Goal: Transaction & Acquisition: Subscribe to service/newsletter

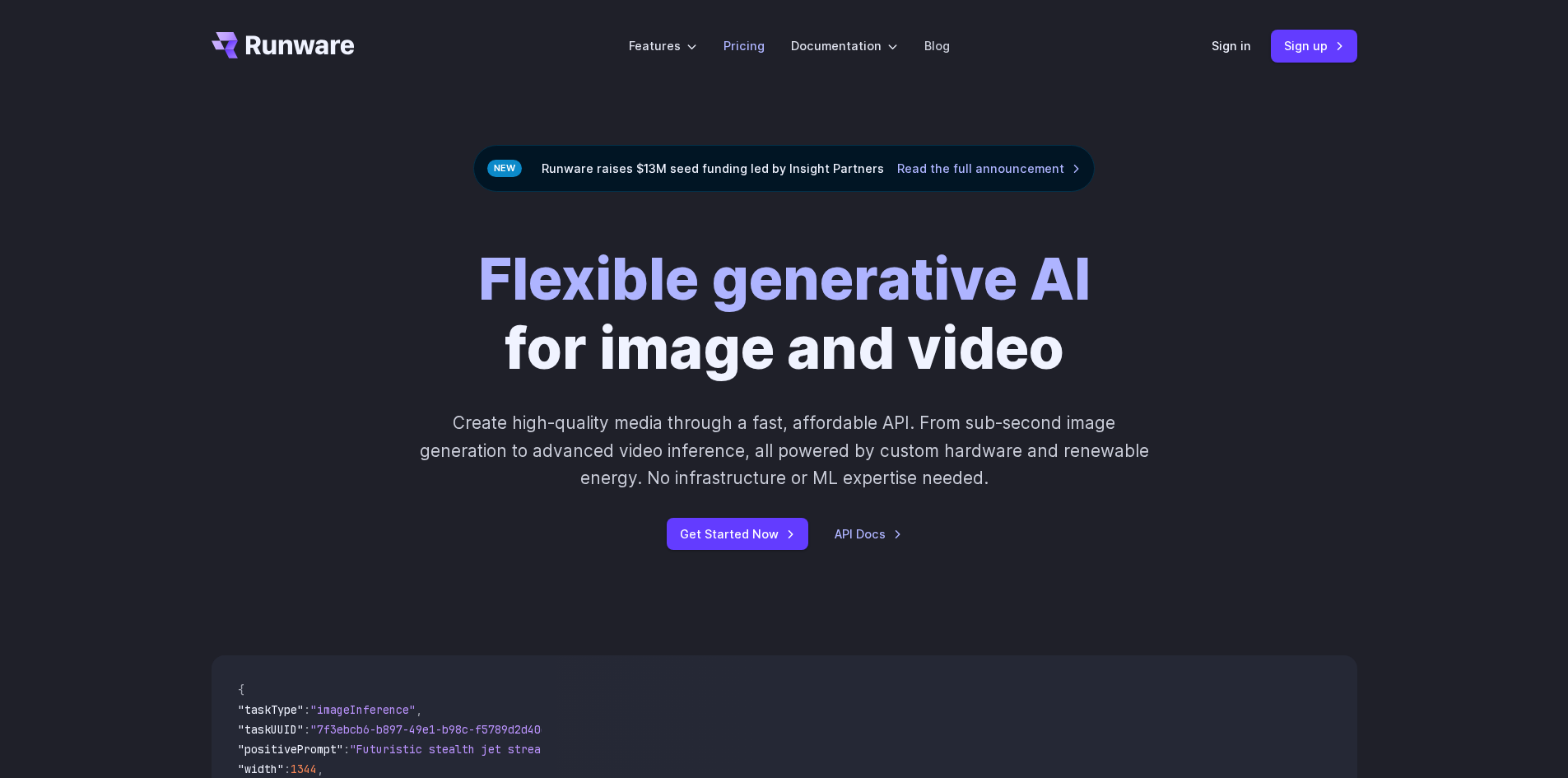
click at [749, 46] on link "Pricing" at bounding box center [744, 45] width 41 height 19
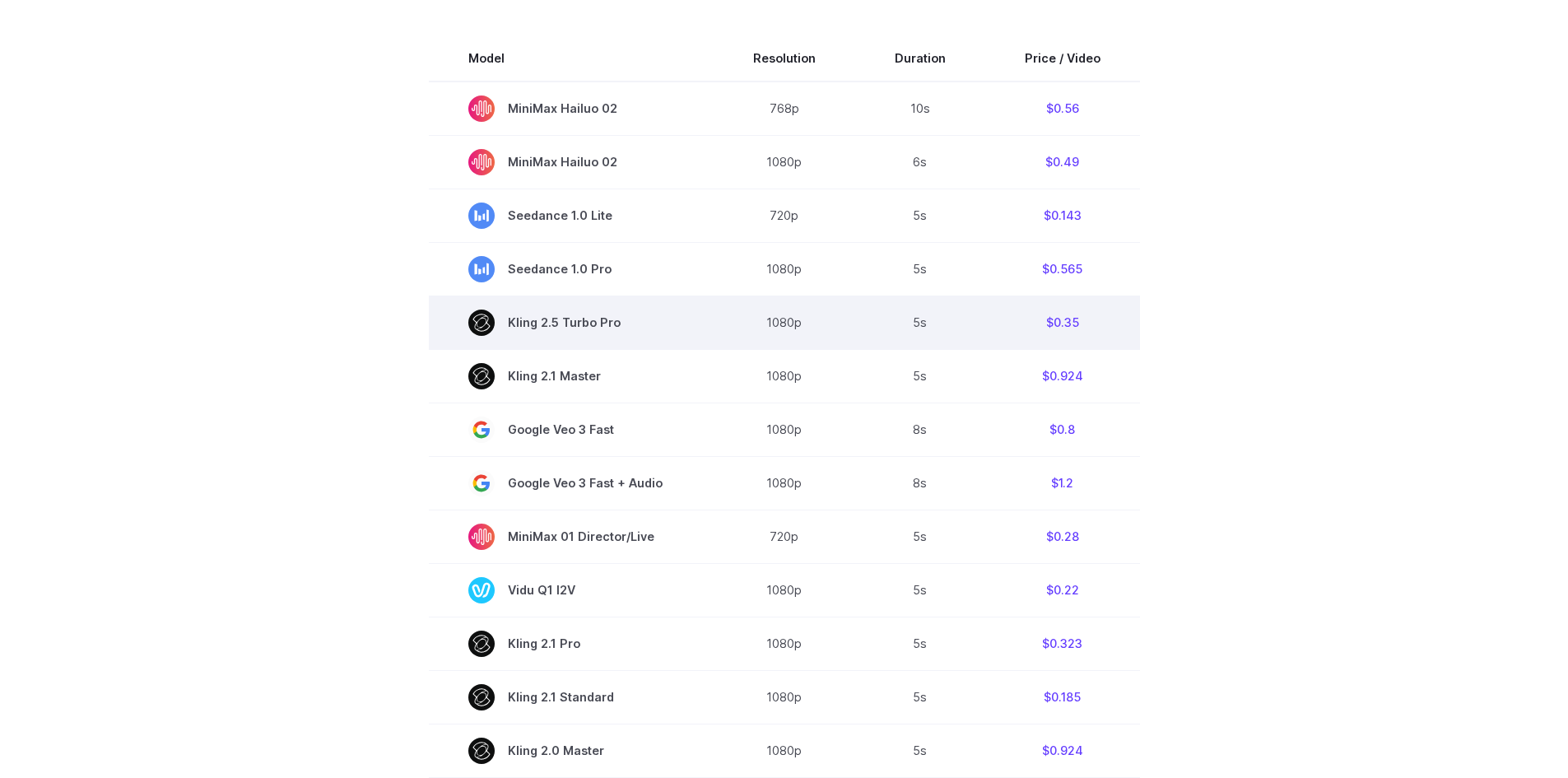
scroll to position [576, 0]
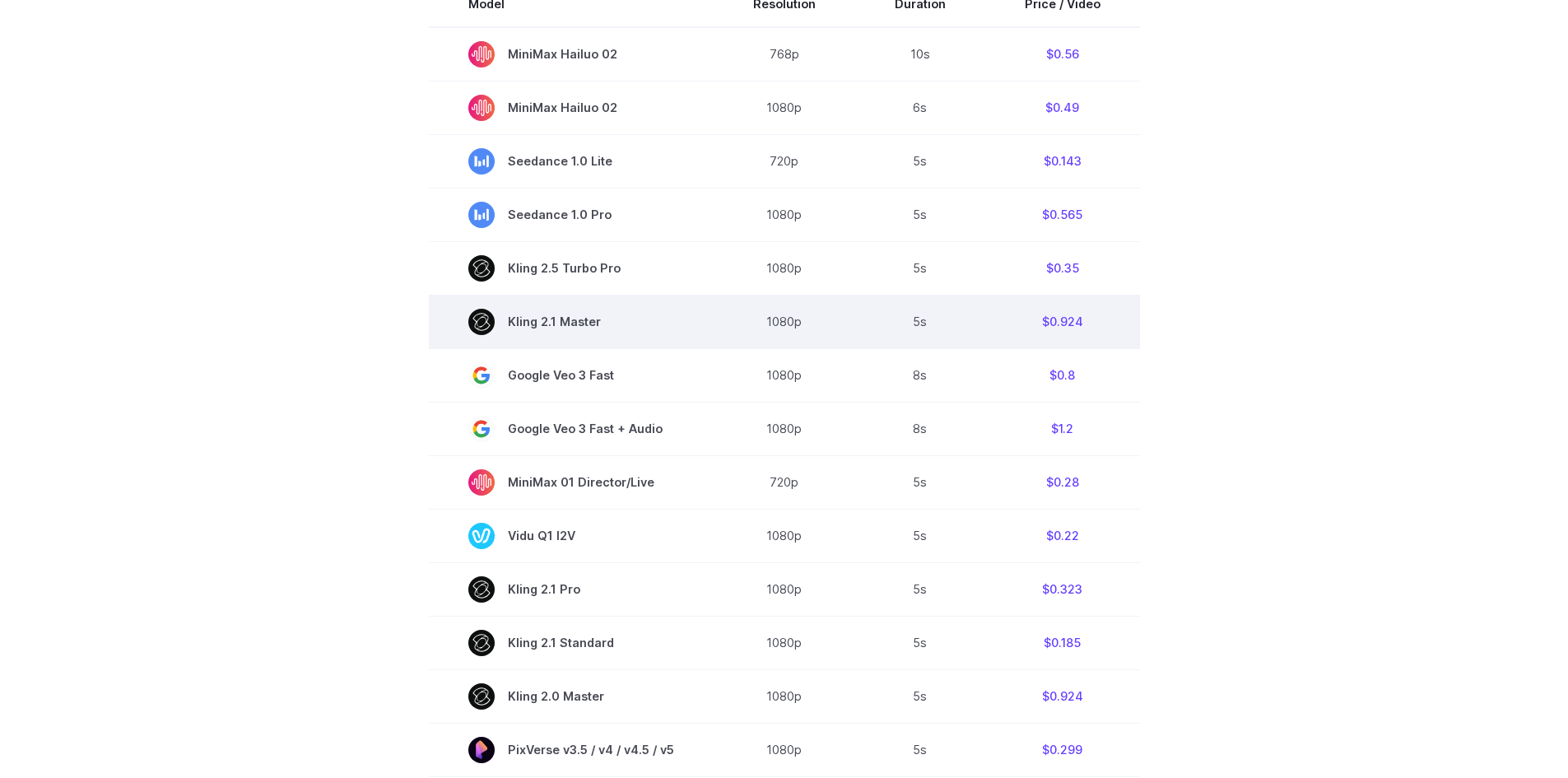
click at [483, 322] on rect at bounding box center [481, 321] width 26 height 26
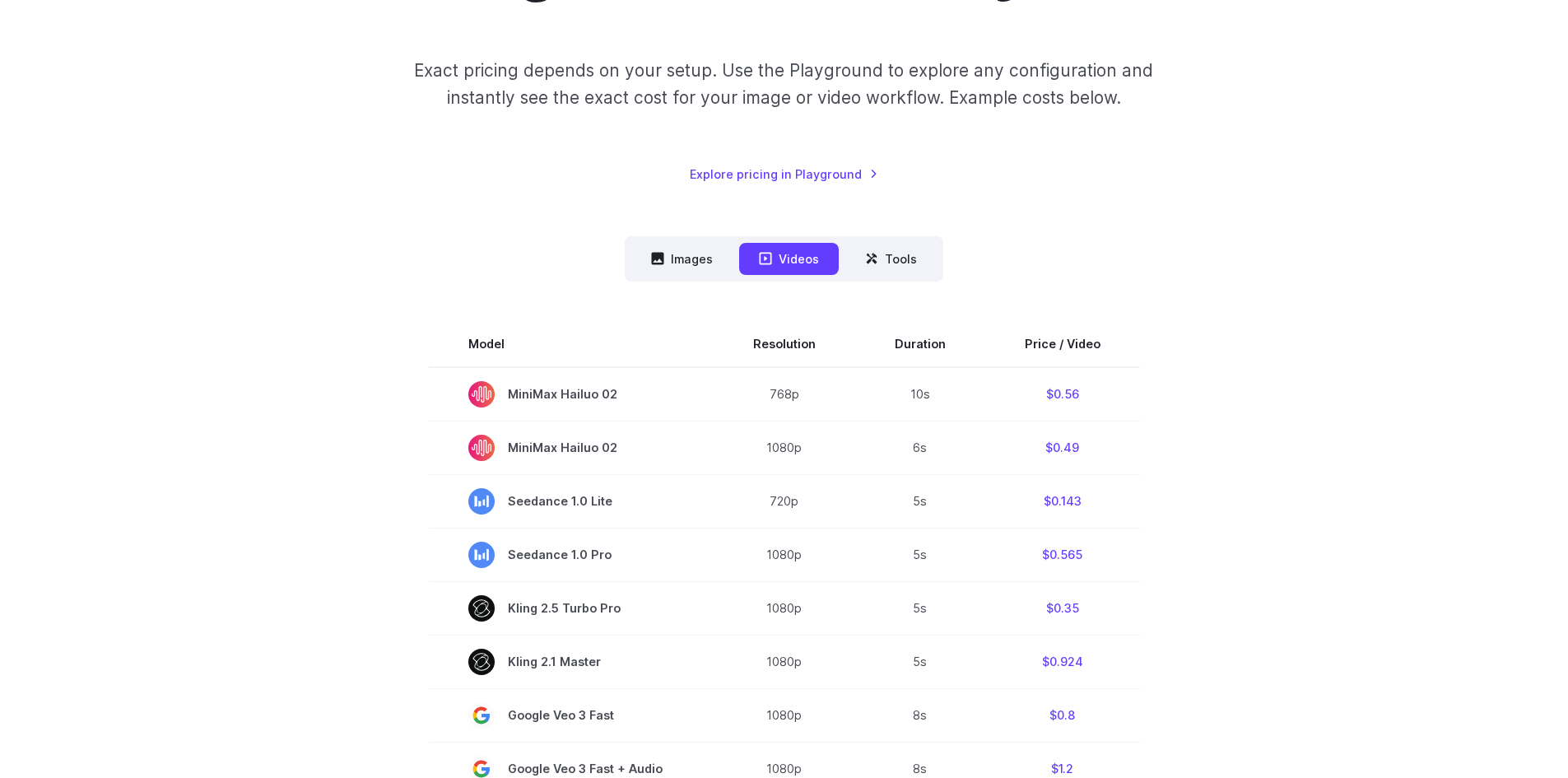
scroll to position [247, 0]
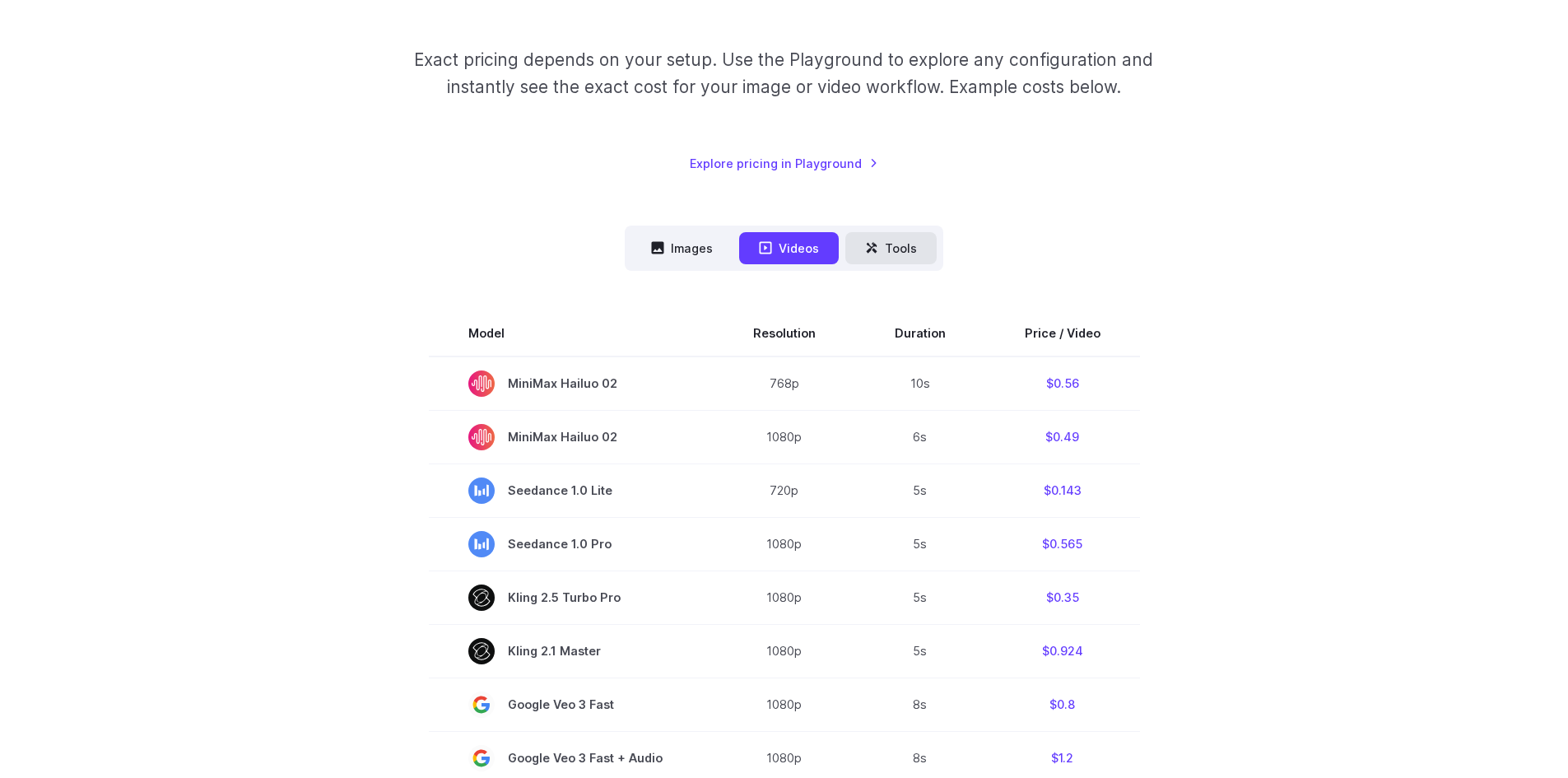
click at [899, 242] on button "Tools" at bounding box center [891, 248] width 91 height 32
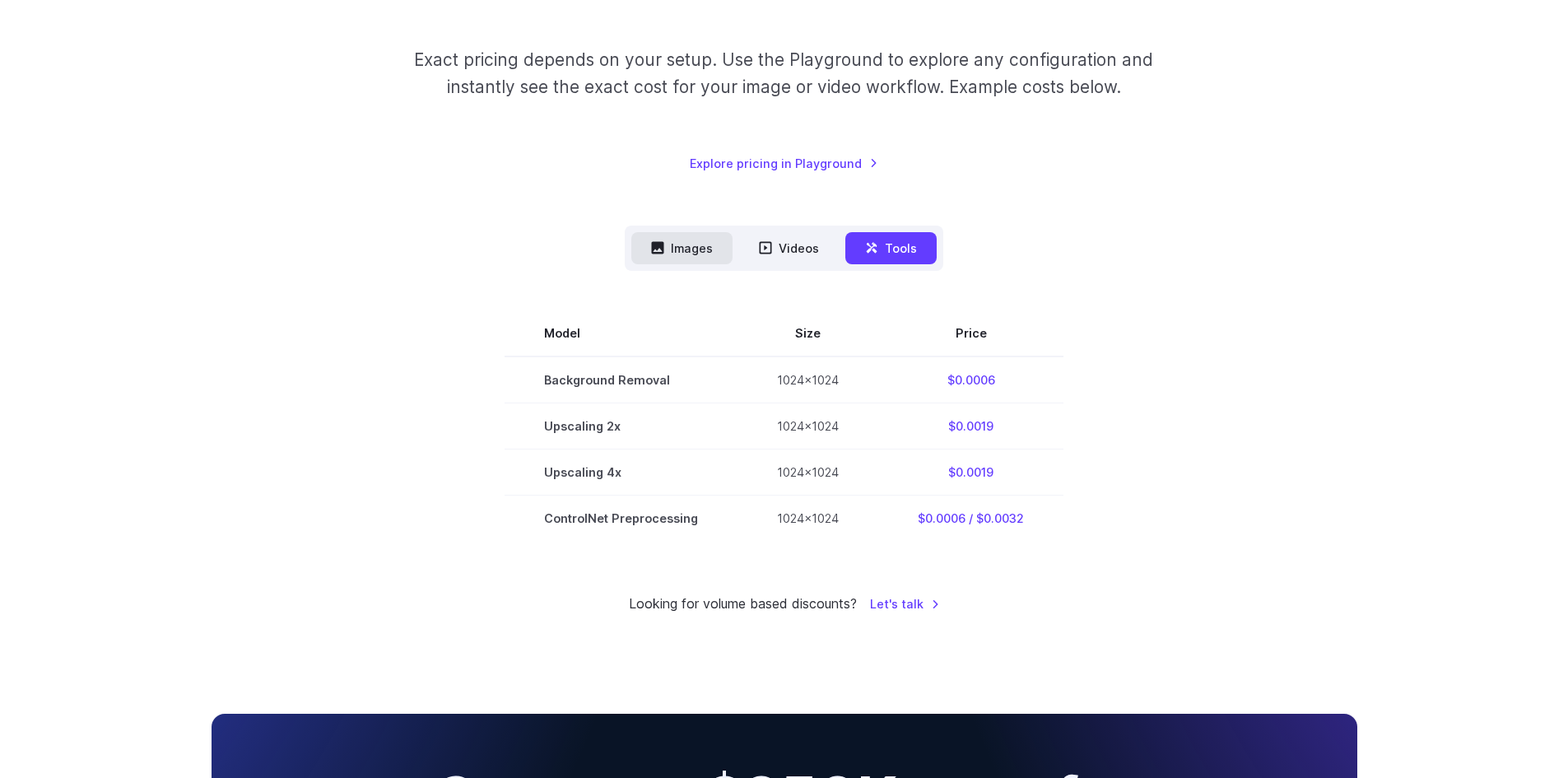
click at [678, 246] on button "Images" at bounding box center [681, 248] width 101 height 32
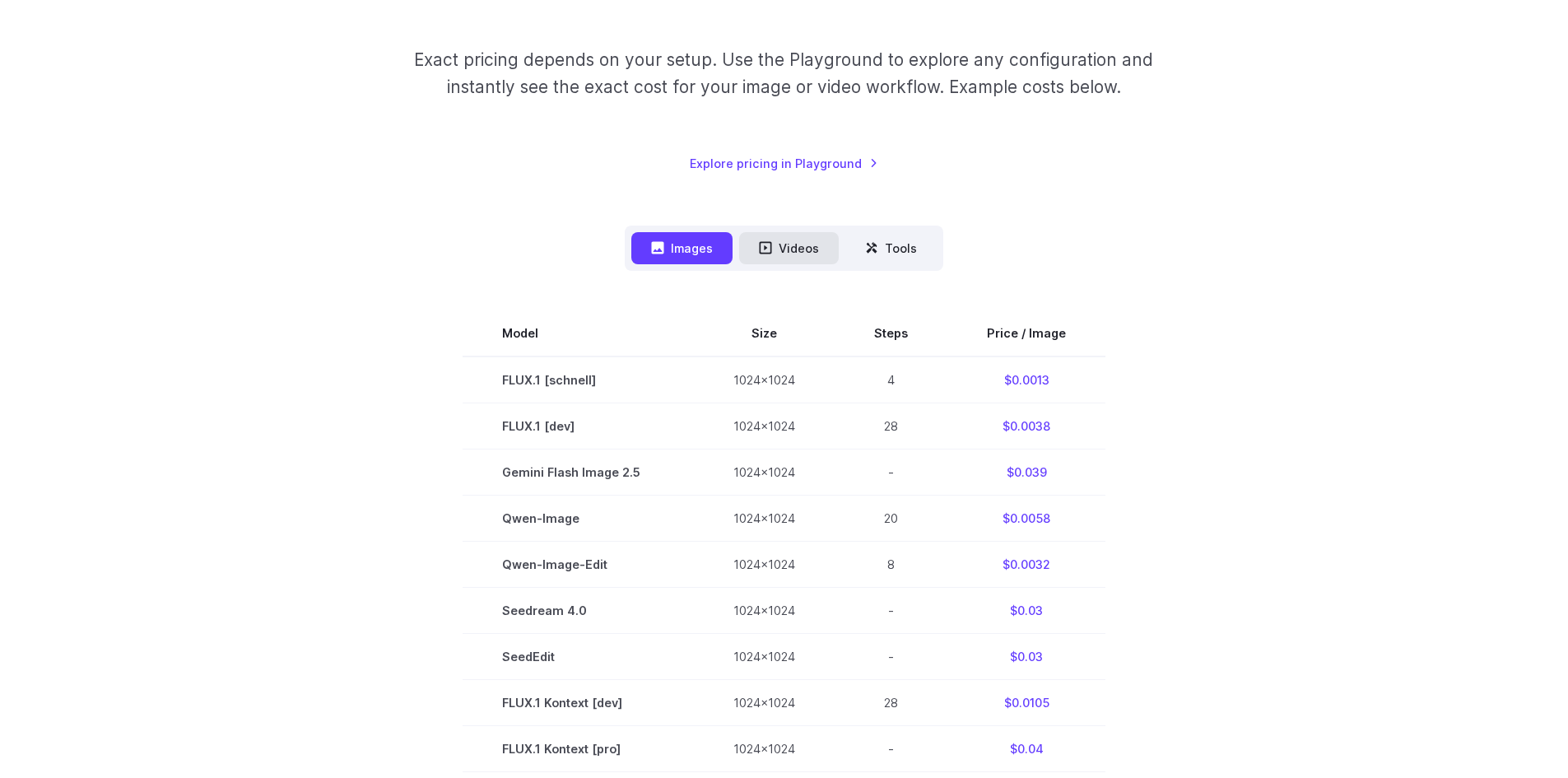
click at [788, 257] on button "Videos" at bounding box center [788, 248] width 99 height 32
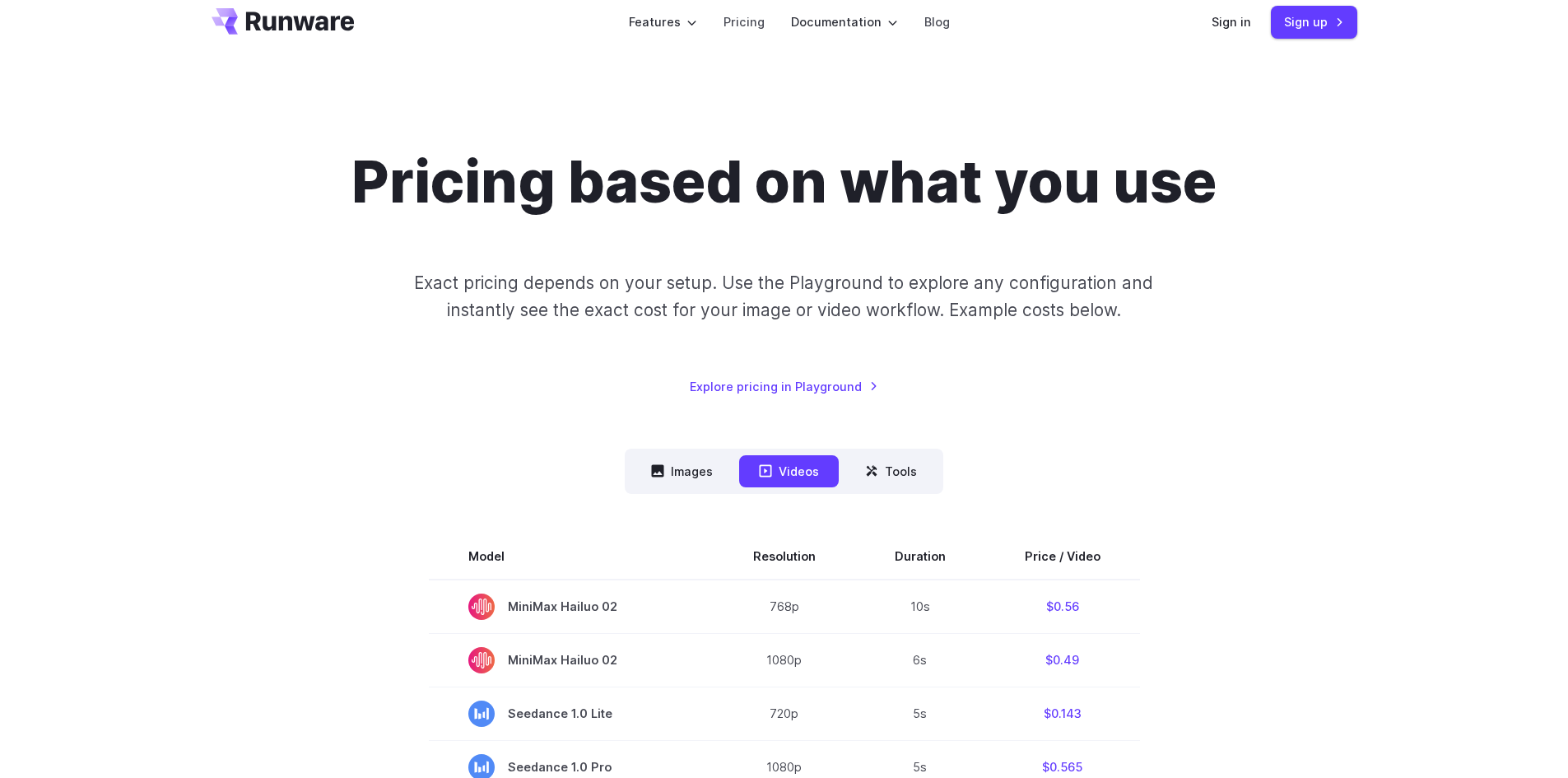
scroll to position [0, 0]
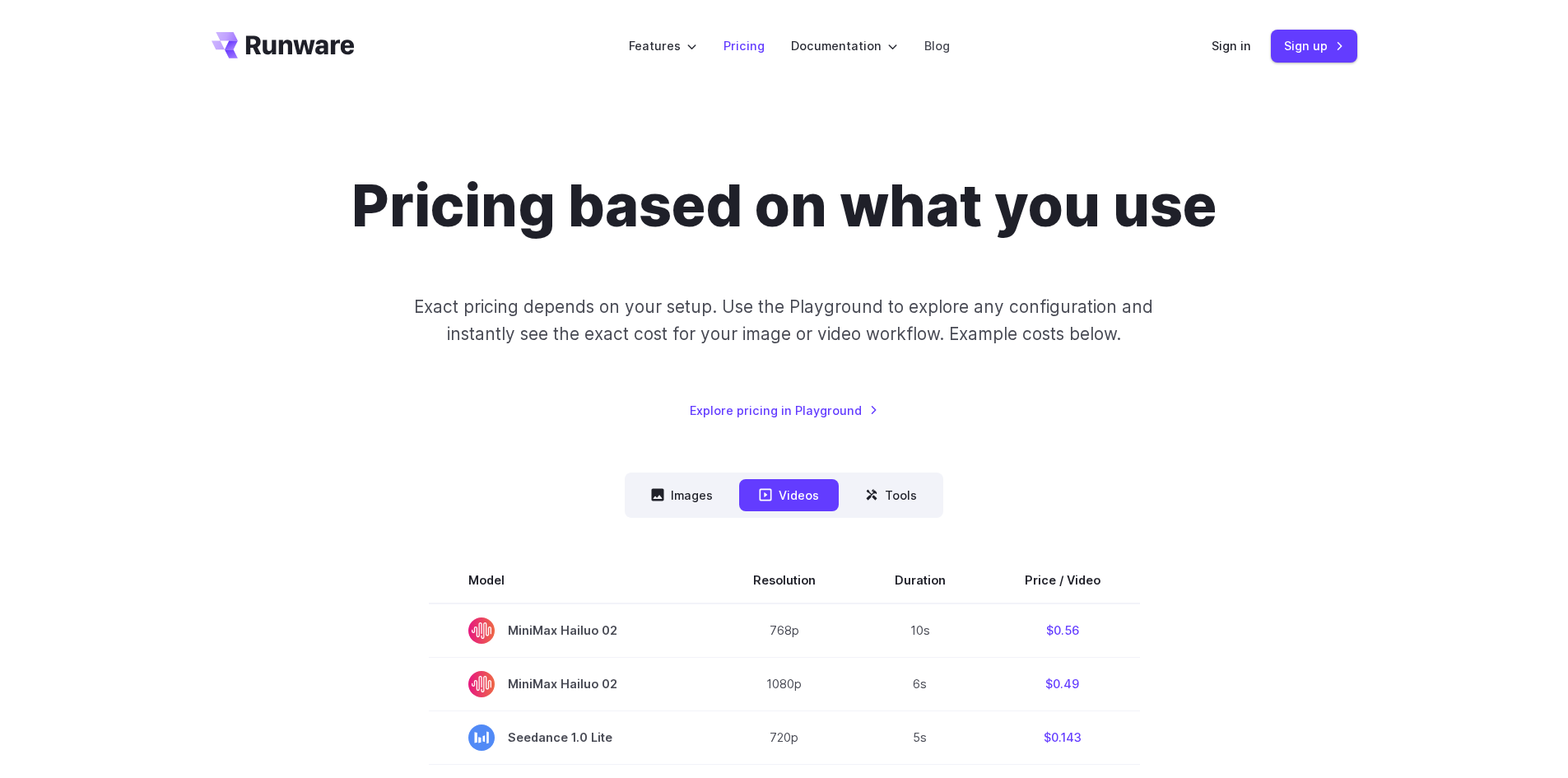
click at [750, 51] on link "Pricing" at bounding box center [744, 45] width 41 height 19
click at [1316, 49] on link "Sign up" at bounding box center [1314, 46] width 86 height 32
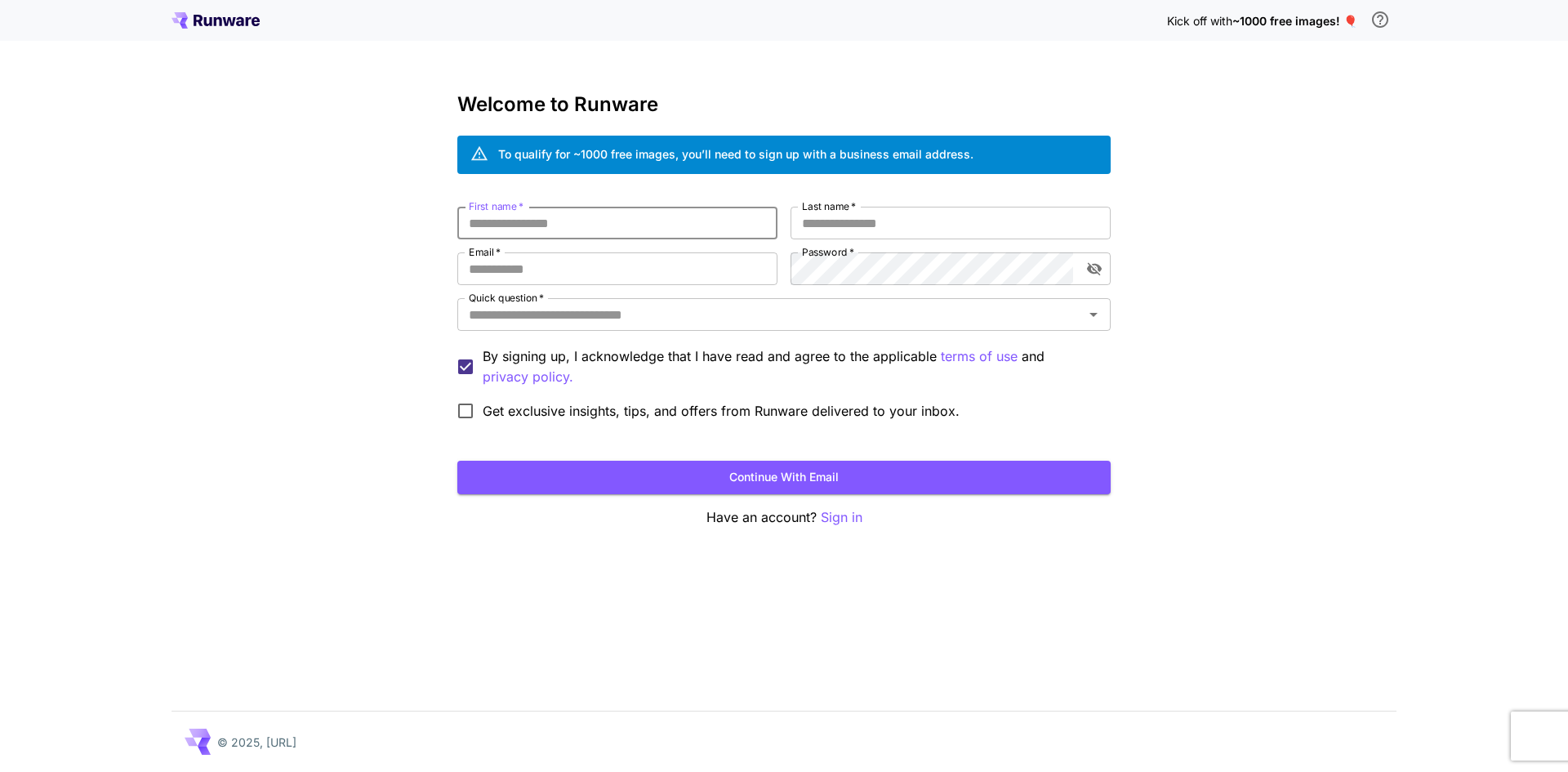
click at [594, 229] on input "First name   *" at bounding box center [617, 222] width 320 height 33
type input "*******"
type input "*****"
type input "**********"
click at [1095, 270] on icon "toggle password visibility" at bounding box center [1094, 269] width 16 height 16
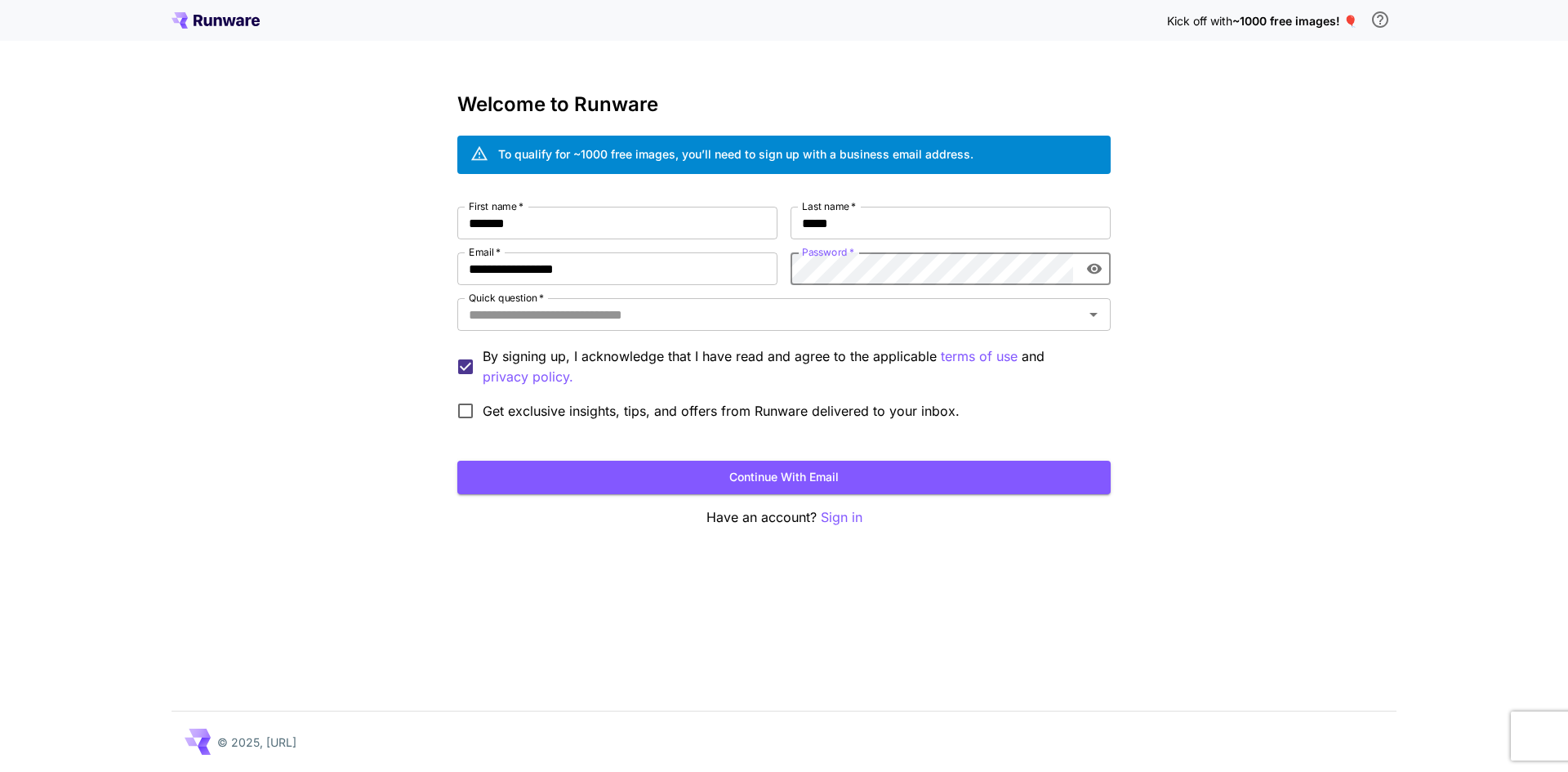
click at [420, 445] on div "**********" at bounding box center [784, 386] width 1568 height 772
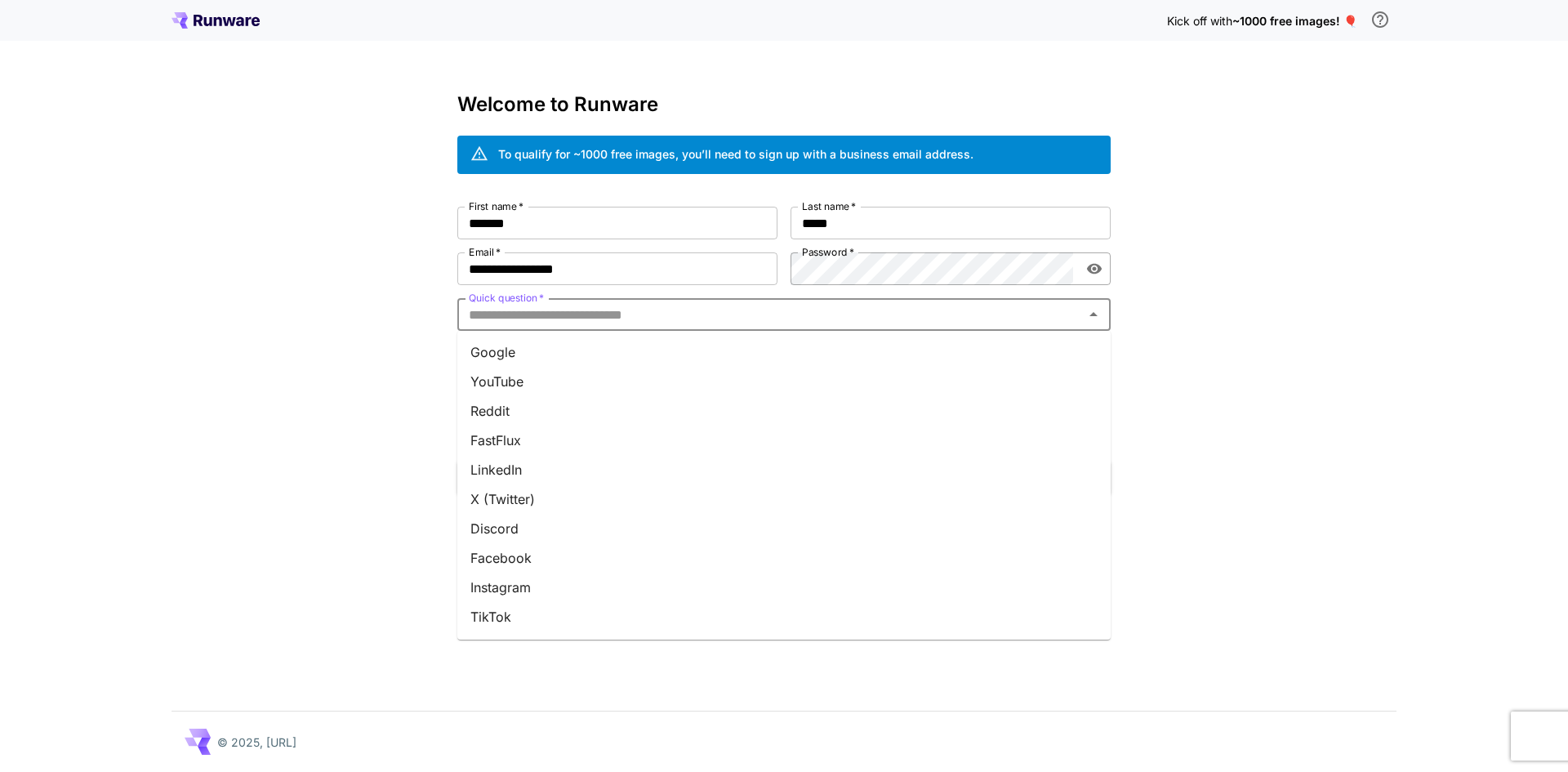
click at [788, 308] on input "Quick question   *" at bounding box center [770, 315] width 616 height 23
click at [674, 357] on li "Google" at bounding box center [783, 351] width 653 height 29
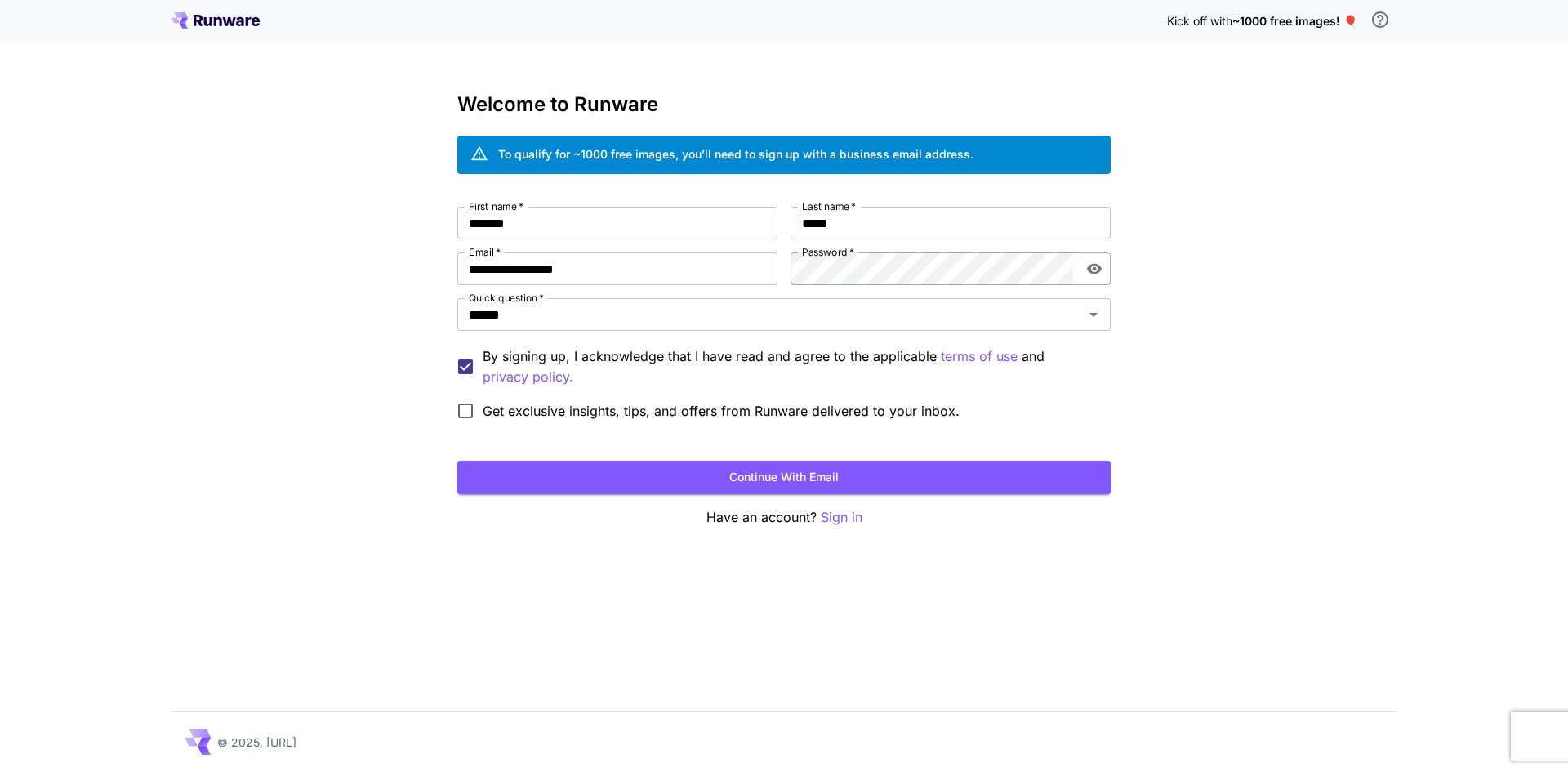
click at [52, 200] on div "**********" at bounding box center [784, 386] width 1568 height 772
click at [243, 20] on icon at bounding box center [239, 21] width 8 height 9
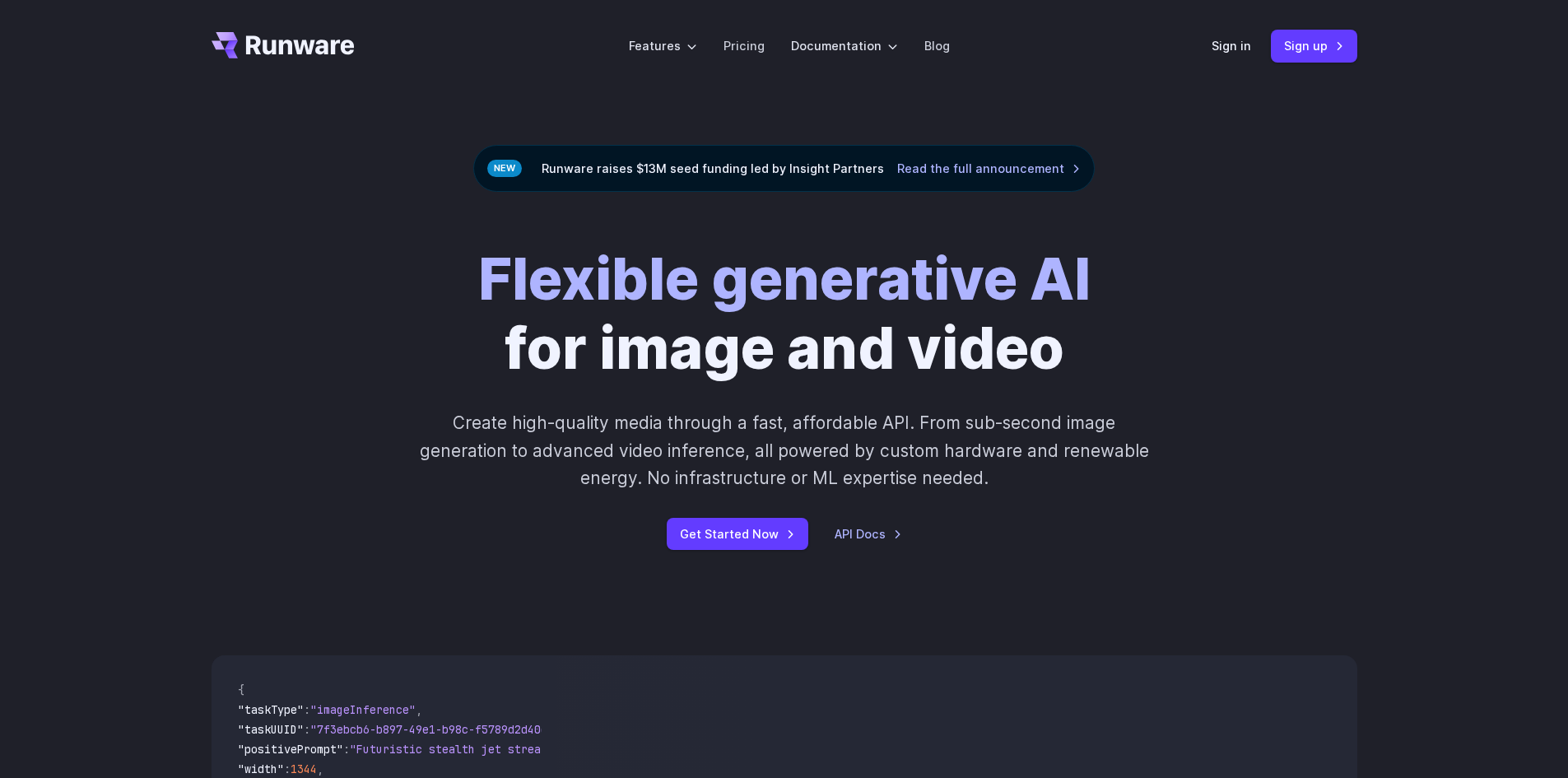
click at [746, 45] on link "Pricing" at bounding box center [744, 45] width 41 height 19
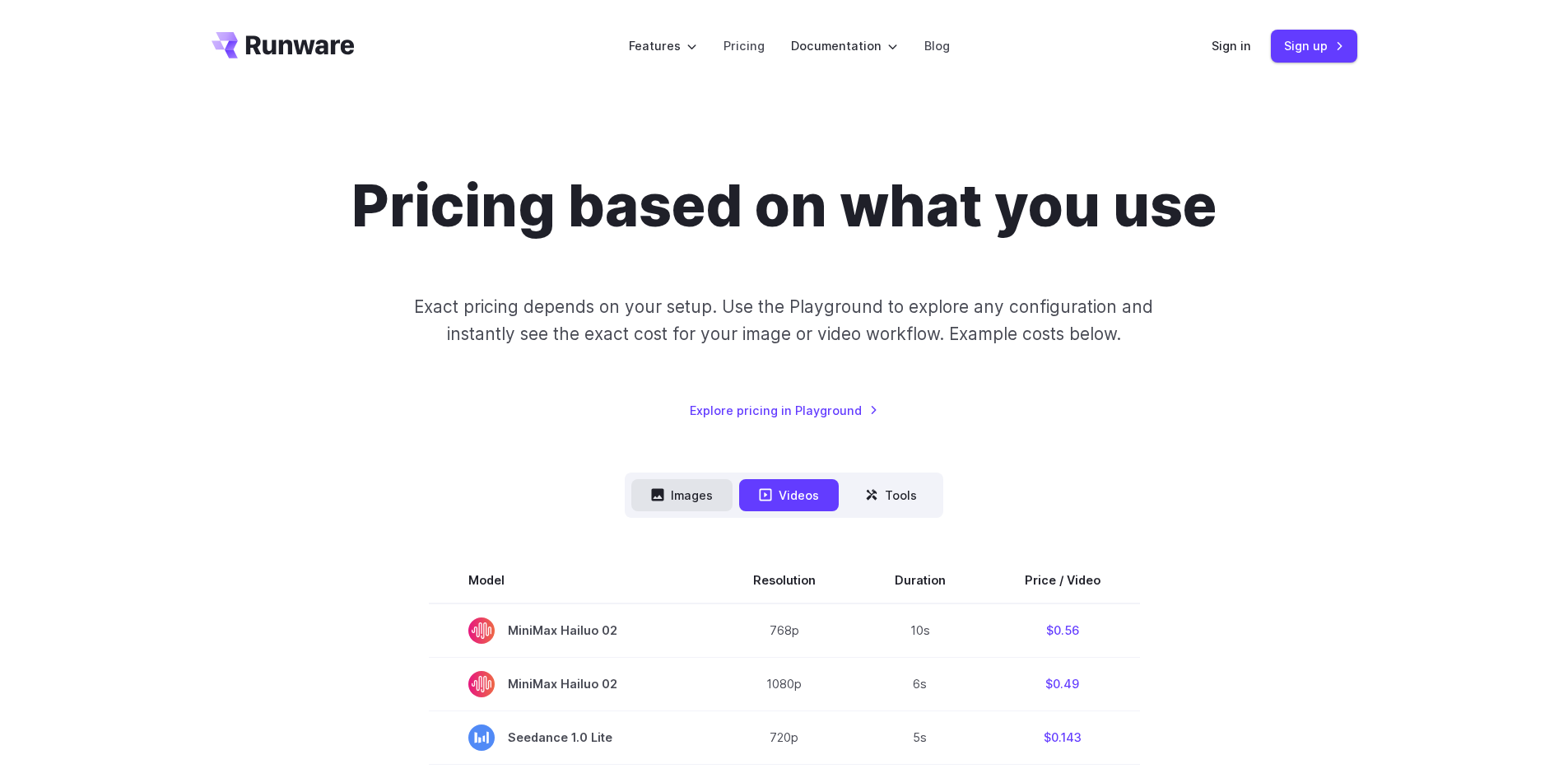
click at [695, 488] on button "Images" at bounding box center [681, 496] width 101 height 32
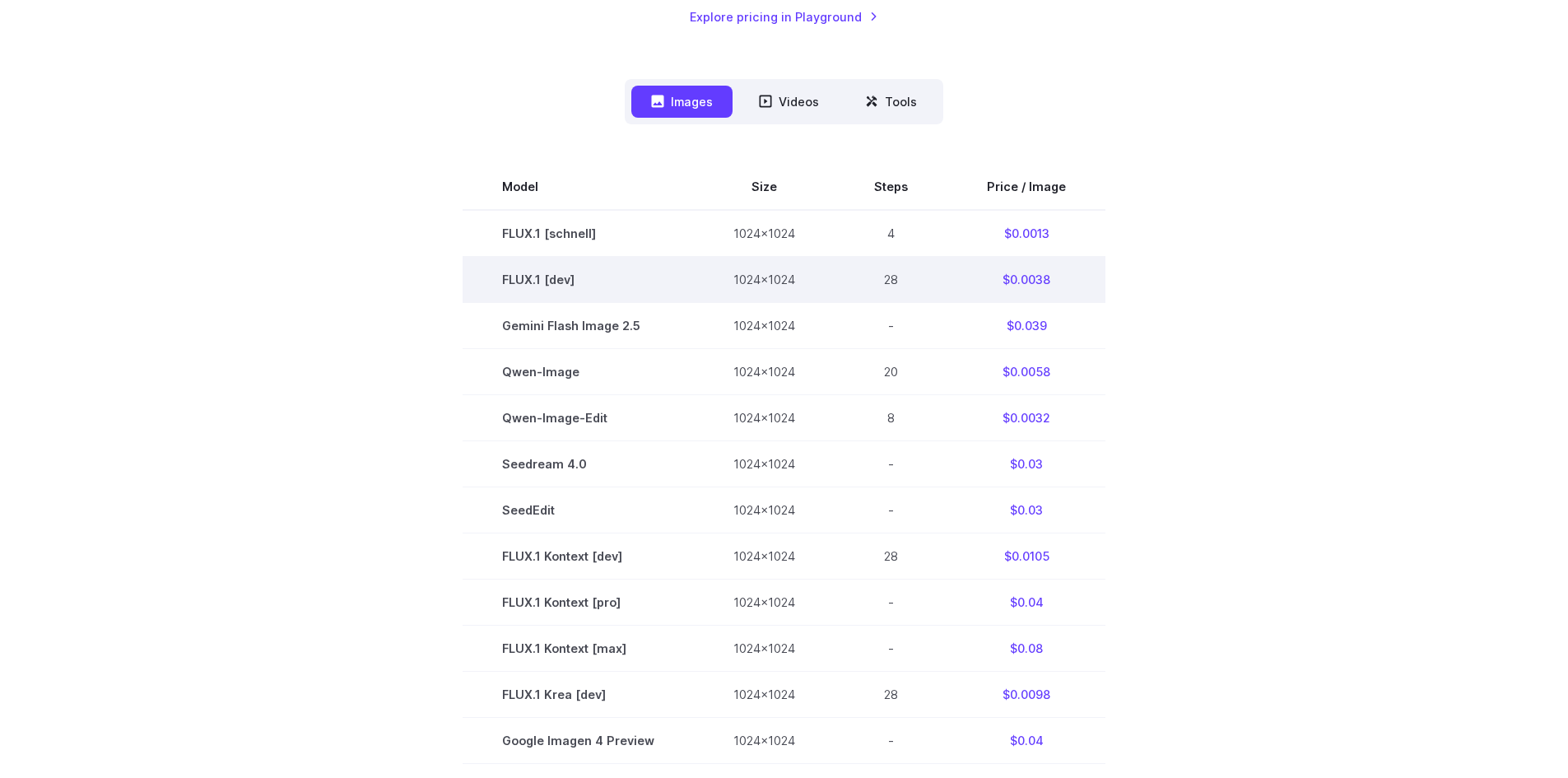
scroll to position [329, 0]
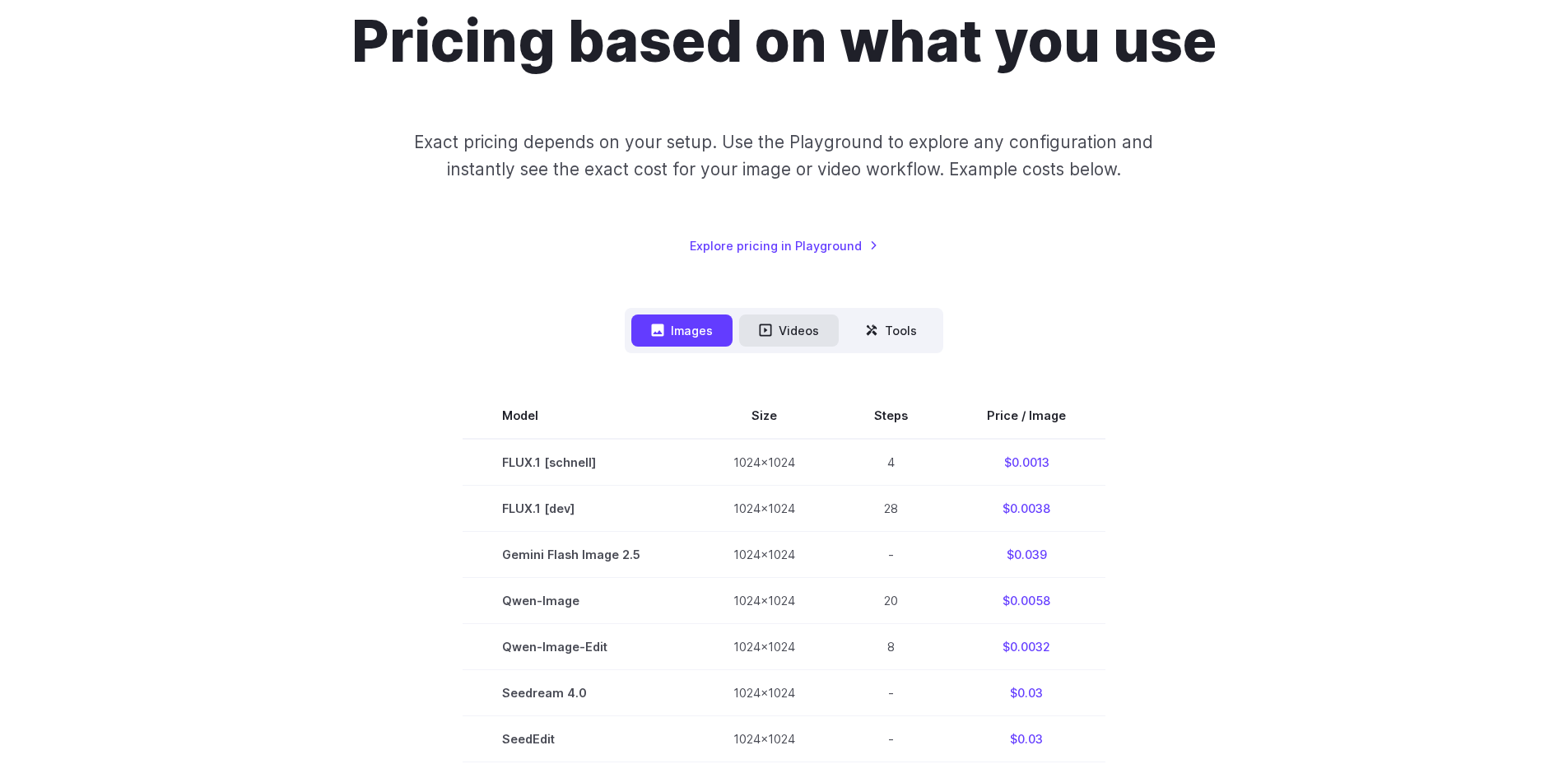
click at [788, 328] on button "Videos" at bounding box center [788, 331] width 99 height 32
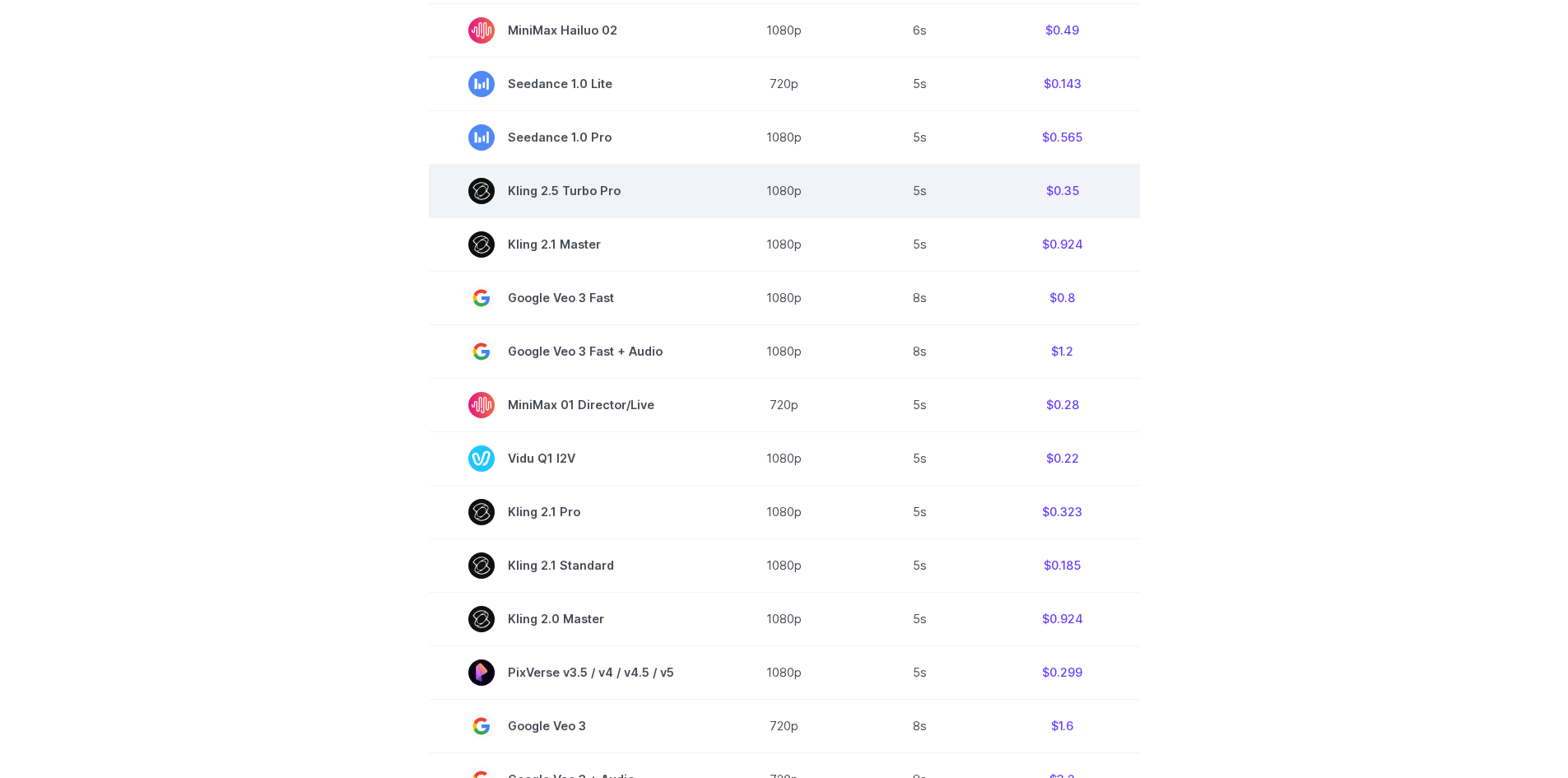
scroll to position [659, 0]
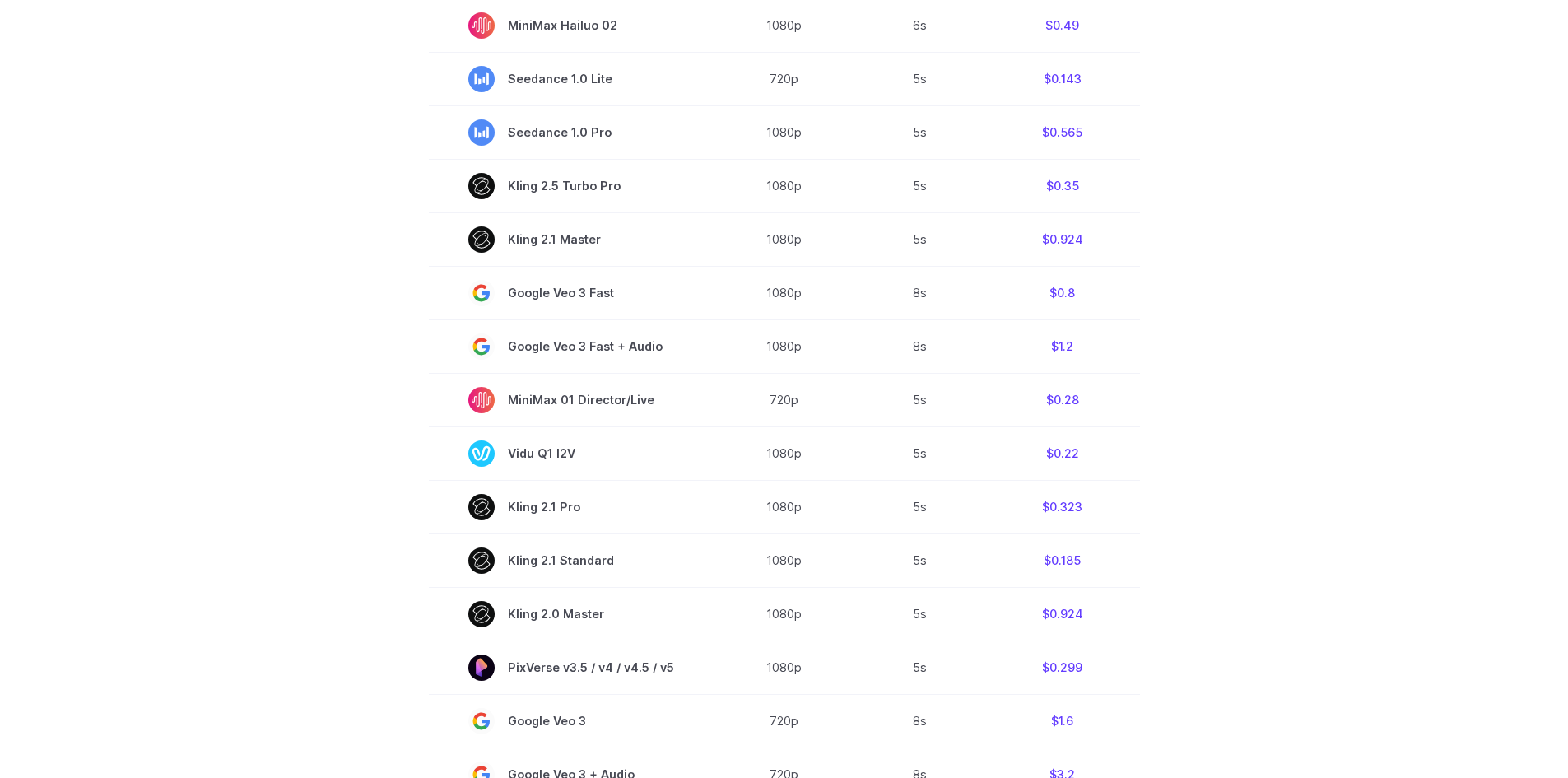
click at [51, 470] on div "Pricing based on what you use Exact pricing depends on your setup. Use the Play…" at bounding box center [784, 327] width 1568 height 1787
